Goal: Information Seeking & Learning: Learn about a topic

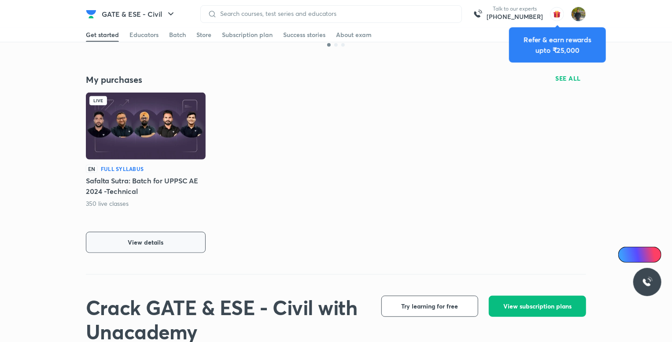
click at [142, 240] on span "View details" at bounding box center [146, 242] width 36 height 9
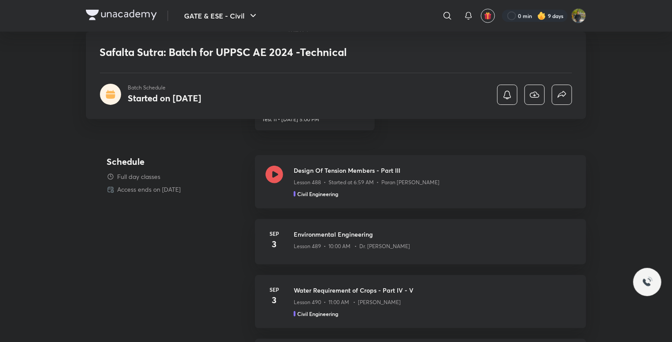
scroll to position [310, 0]
click at [448, 198] on div "Design Of Tension Members - Part III Lesson 488 • Started at 6:59 AM • Paran Ra…" at bounding box center [420, 181] width 331 height 53
